Goal: Transaction & Acquisition: Book appointment/travel/reservation

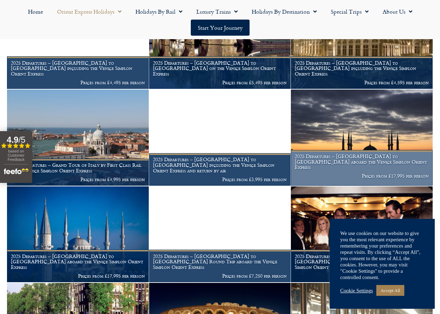
scroll to position [560, 0]
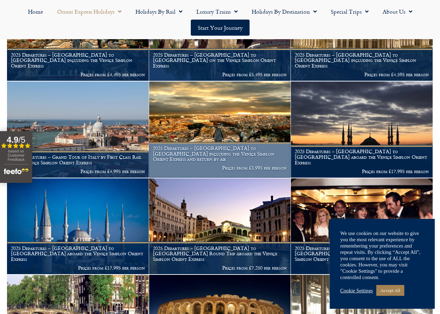
click at [193, 160] on h1 "2025 Departures – London to Rome including the Venice Simplon Orient Express an…" at bounding box center [220, 154] width 134 height 16
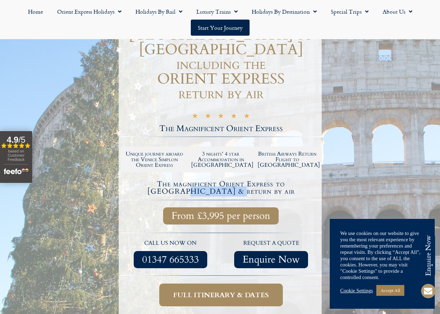
drag, startPoint x: 285, startPoint y: 168, endPoint x: 226, endPoint y: 177, distance: 59.9
click at [226, 181] on h4 "The magnificent Orient Express to [GEOGRAPHIC_DATA] & return by air" at bounding box center [220, 188] width 199 height 15
drag, startPoint x: 226, startPoint y: 177, endPoint x: 240, endPoint y: 178, distance: 14.8
click at [240, 181] on h4 "The magnificent Orient Express to [GEOGRAPHIC_DATA] & return by air" at bounding box center [220, 188] width 199 height 15
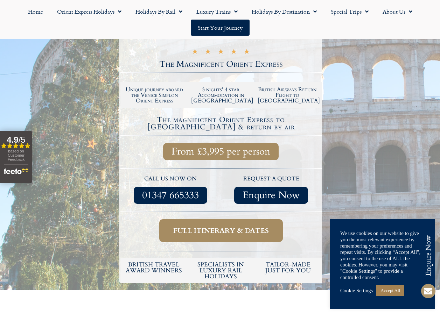
scroll to position [175, 0]
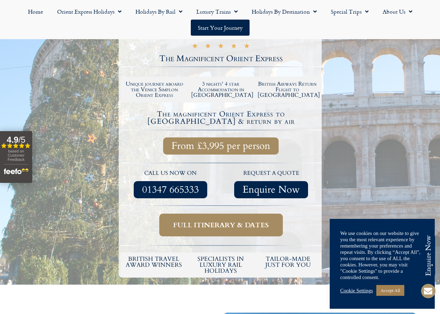
click at [233, 221] on span "Full itinerary & dates" at bounding box center [221, 225] width 96 height 9
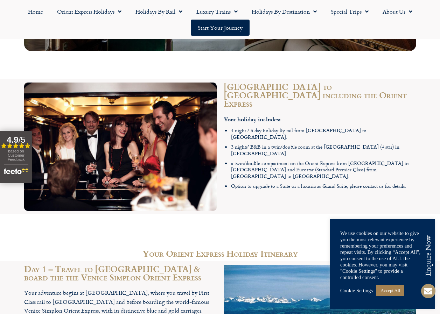
scroll to position [757, 0]
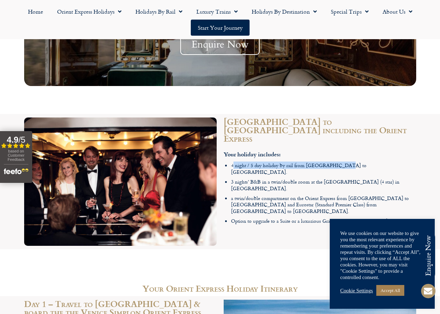
drag, startPoint x: 233, startPoint y: 116, endPoint x: 342, endPoint y: 120, distance: 108.9
click at [342, 162] on li "4 night / 5 day holiday by rail from [GEOGRAPHIC_DATA] to [GEOGRAPHIC_DATA]." at bounding box center [323, 168] width 185 height 13
click at [256, 169] on div "[GEOGRAPHIC_DATA] to [GEOGRAPHIC_DATA] including the Orient Express Your holida…" at bounding box center [319, 181] width 199 height 135
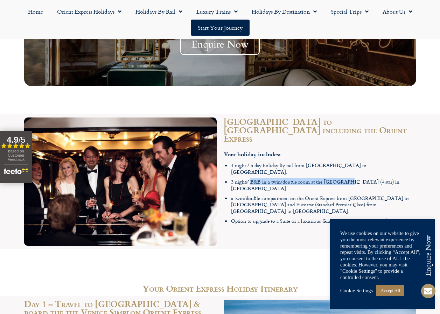
drag, startPoint x: 250, startPoint y: 125, endPoint x: 342, endPoint y: 127, distance: 92.1
click at [342, 178] on span "3 nights’ B&B in a twin/double room at the [GEOGRAPHIC_DATA] (4 star) in [GEOGR…" at bounding box center [315, 185] width 168 height 14
click at [248, 169] on div "[GEOGRAPHIC_DATA] to [GEOGRAPHIC_DATA] including the Orient Express Your holida…" at bounding box center [319, 181] width 199 height 135
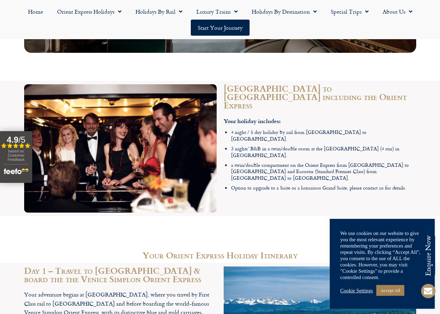
scroll to position [792, 0]
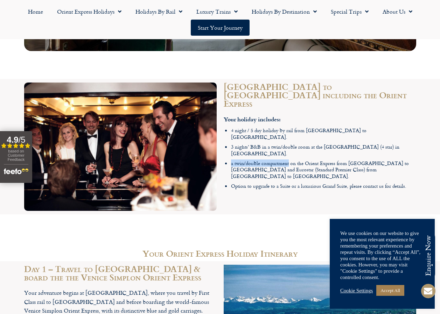
drag, startPoint x: 231, startPoint y: 100, endPoint x: 289, endPoint y: 99, distance: 58.5
click at [289, 160] on li "a twin/double compartment on the Orient Express from [GEOGRAPHIC_DATA] to [GEOG…" at bounding box center [323, 170] width 185 height 20
copy li "a twin/double compartment"
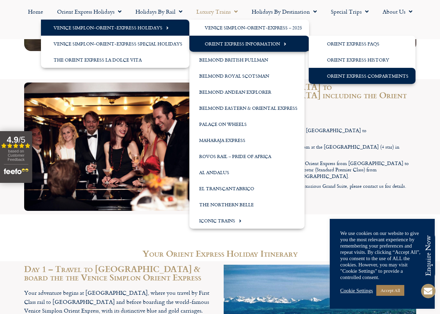
click at [353, 77] on link "Orient Express Compartments" at bounding box center [362, 76] width 107 height 16
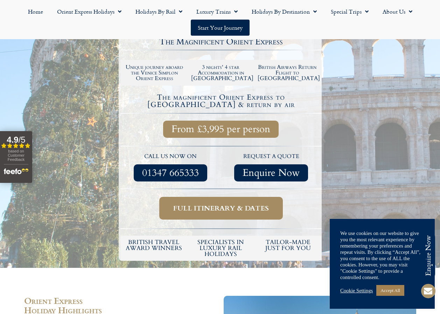
scroll to position [175, 0]
